Goal: Use online tool/utility: Utilize a website feature to perform a specific function

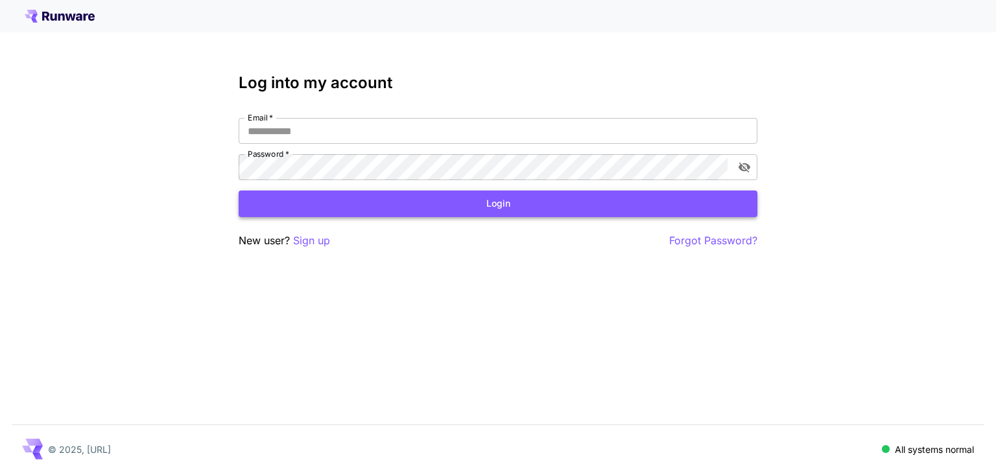
type input "**********"
click at [348, 206] on button "Login" at bounding box center [498, 204] width 519 height 27
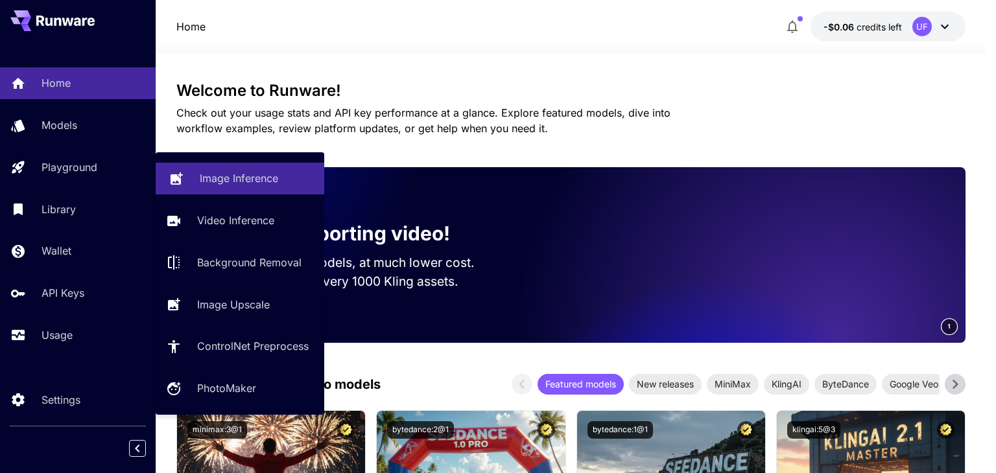
click at [202, 180] on p "Image Inference" at bounding box center [239, 179] width 78 height 16
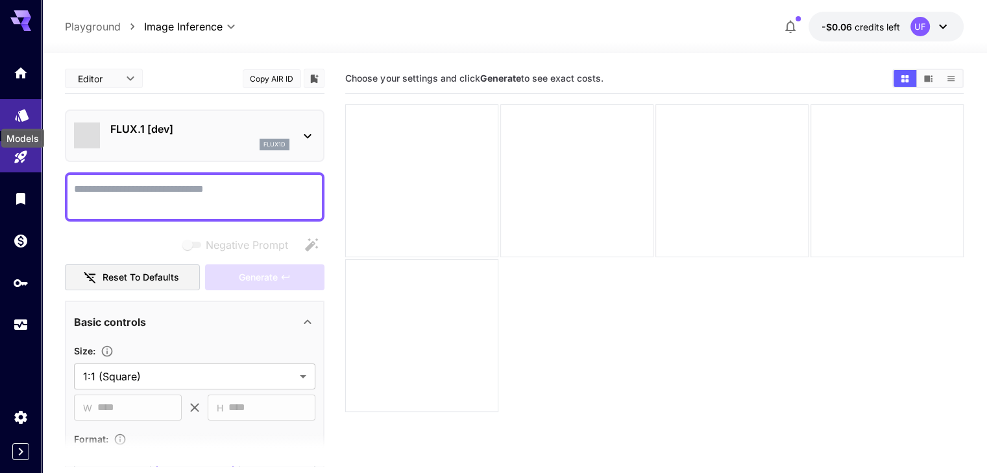
click at [16, 112] on icon "Models" at bounding box center [22, 111] width 16 height 16
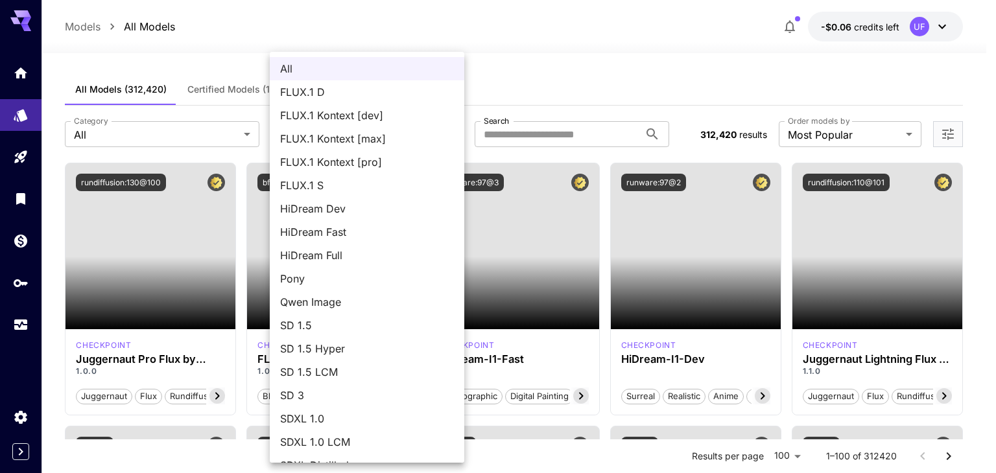
click at [584, 76] on div at bounding box center [498, 236] width 996 height 473
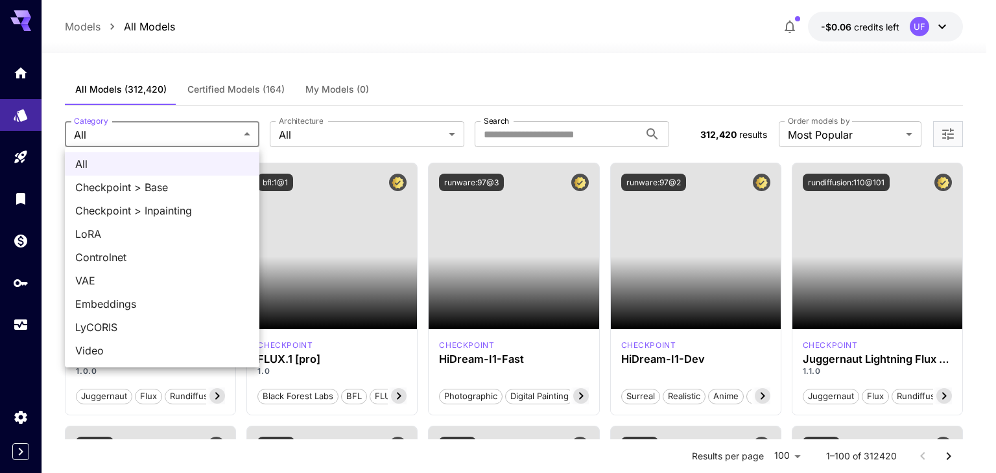
click at [459, 65] on div at bounding box center [498, 236] width 996 height 473
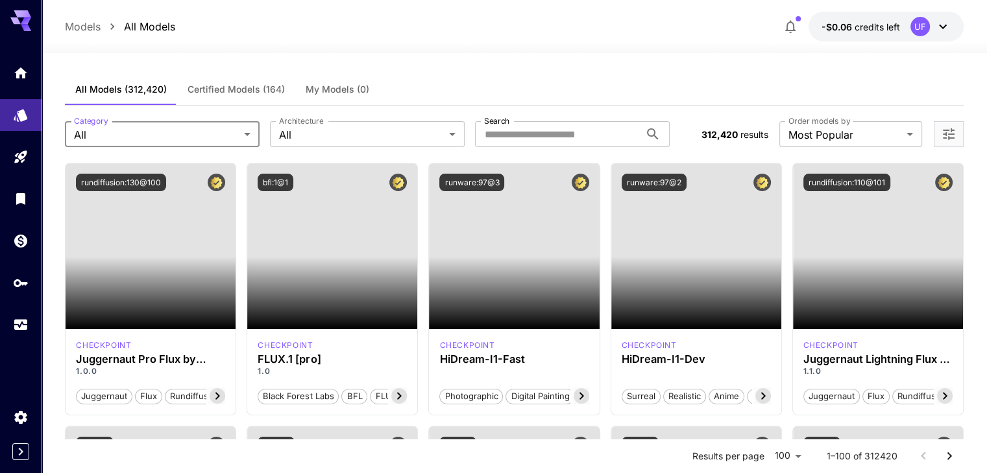
click at [214, 91] on span "Certified Models (164)" at bounding box center [235, 90] width 97 height 12
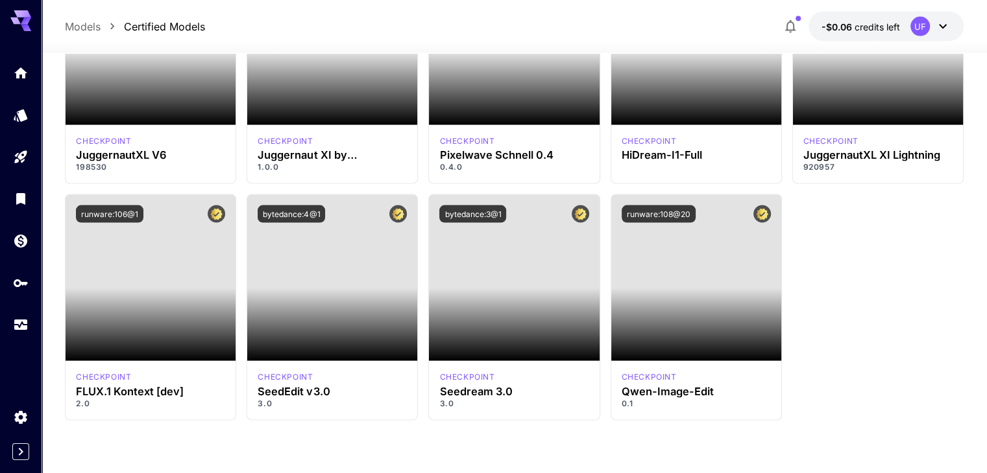
scroll to position [7541, 0]
